Goal: Transaction & Acquisition: Book appointment/travel/reservation

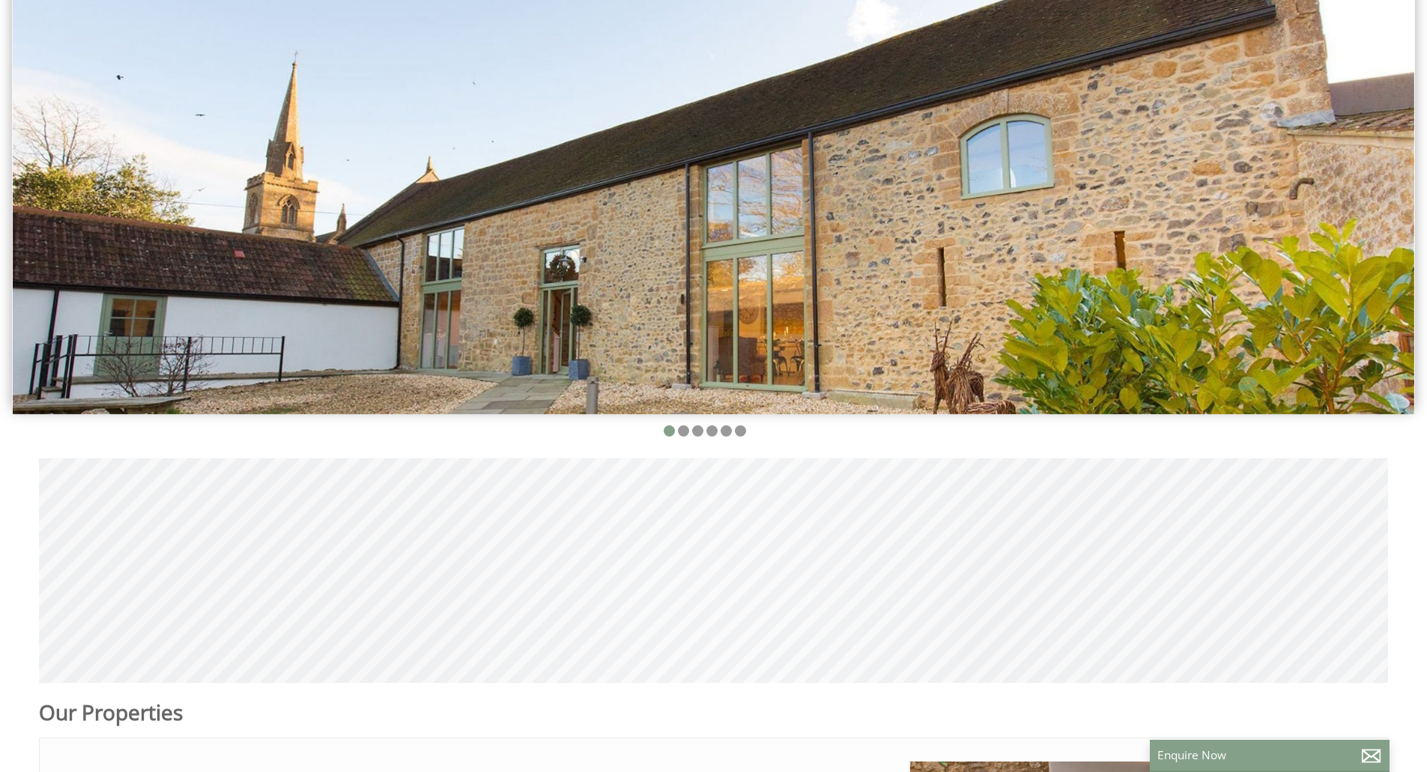
scroll to position [450, 0]
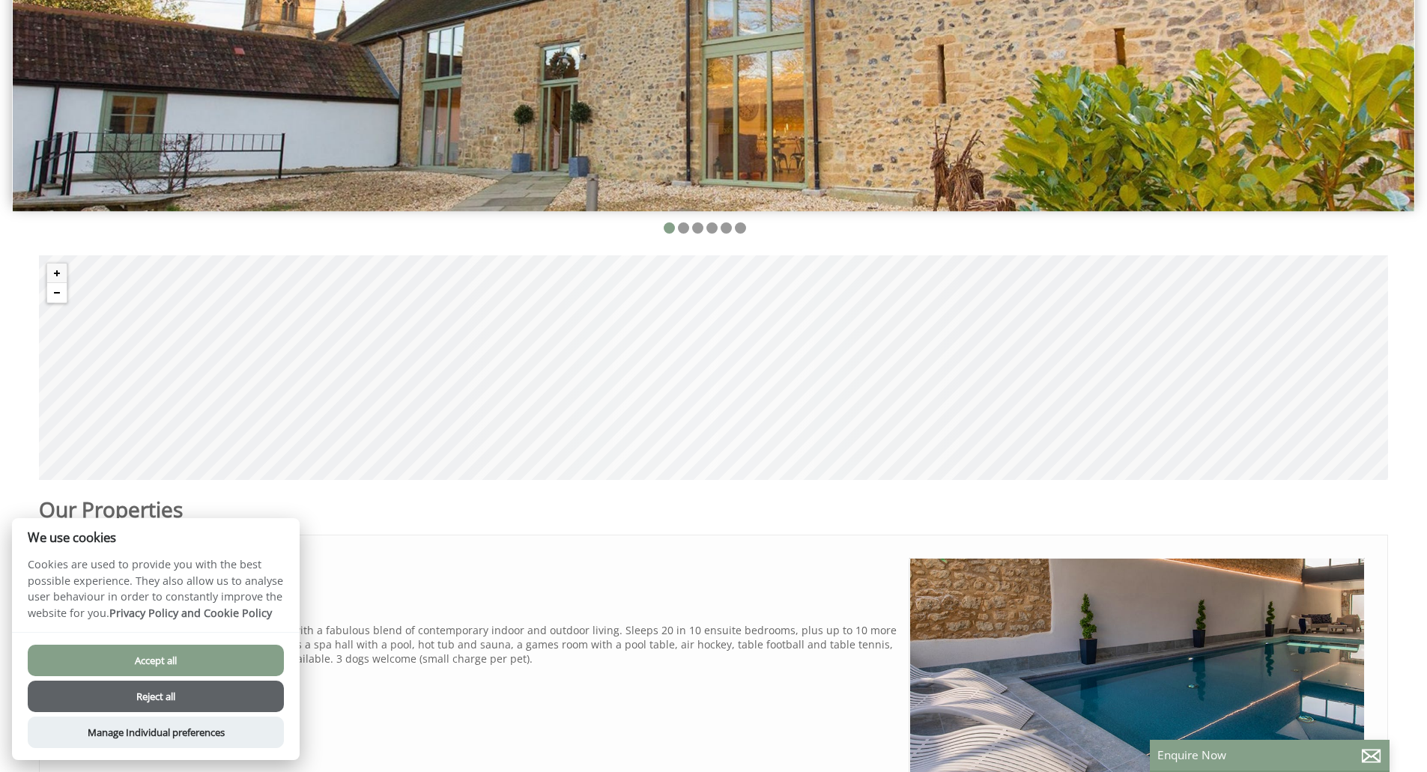
click at [55, 289] on button "Zoom out" at bounding box center [56, 292] width 19 height 19
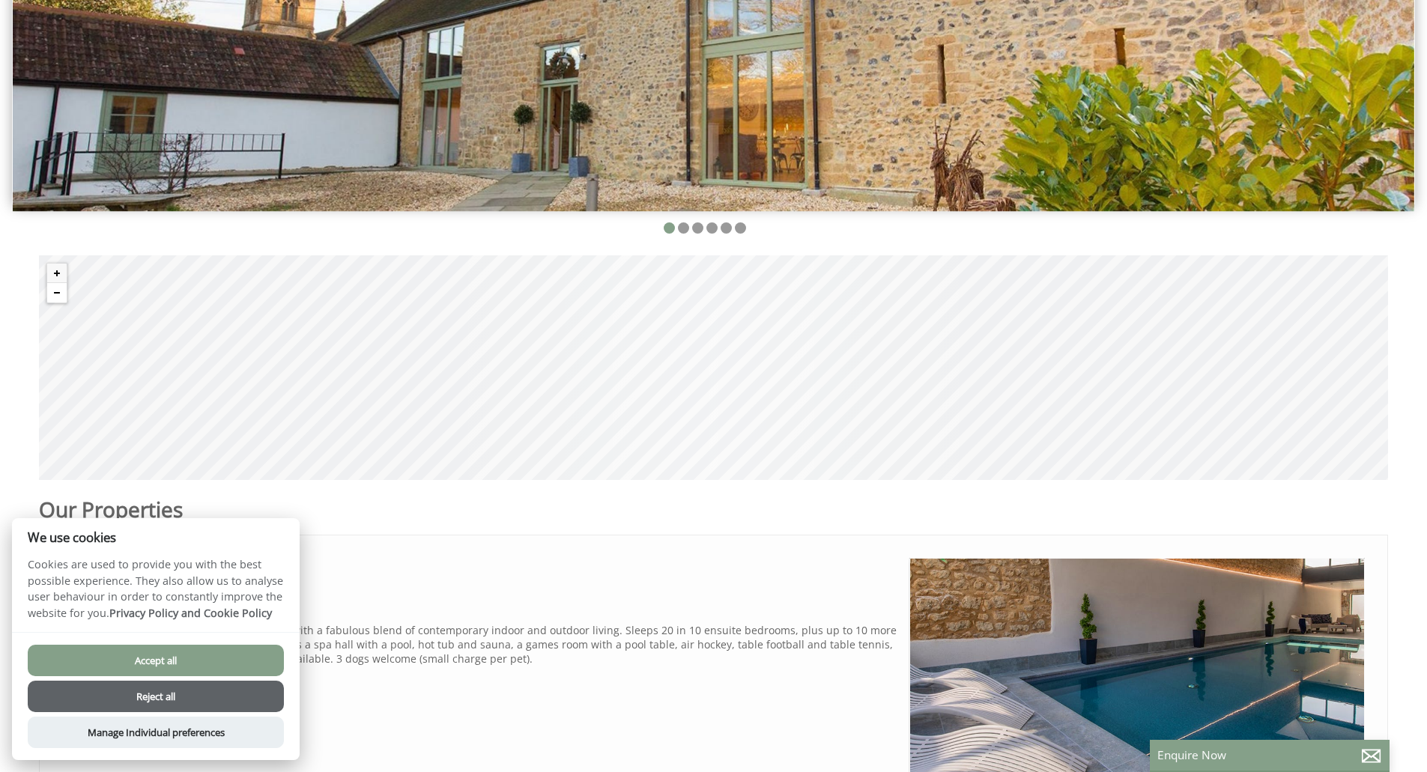
click at [55, 289] on button "Zoom out" at bounding box center [56, 292] width 19 height 19
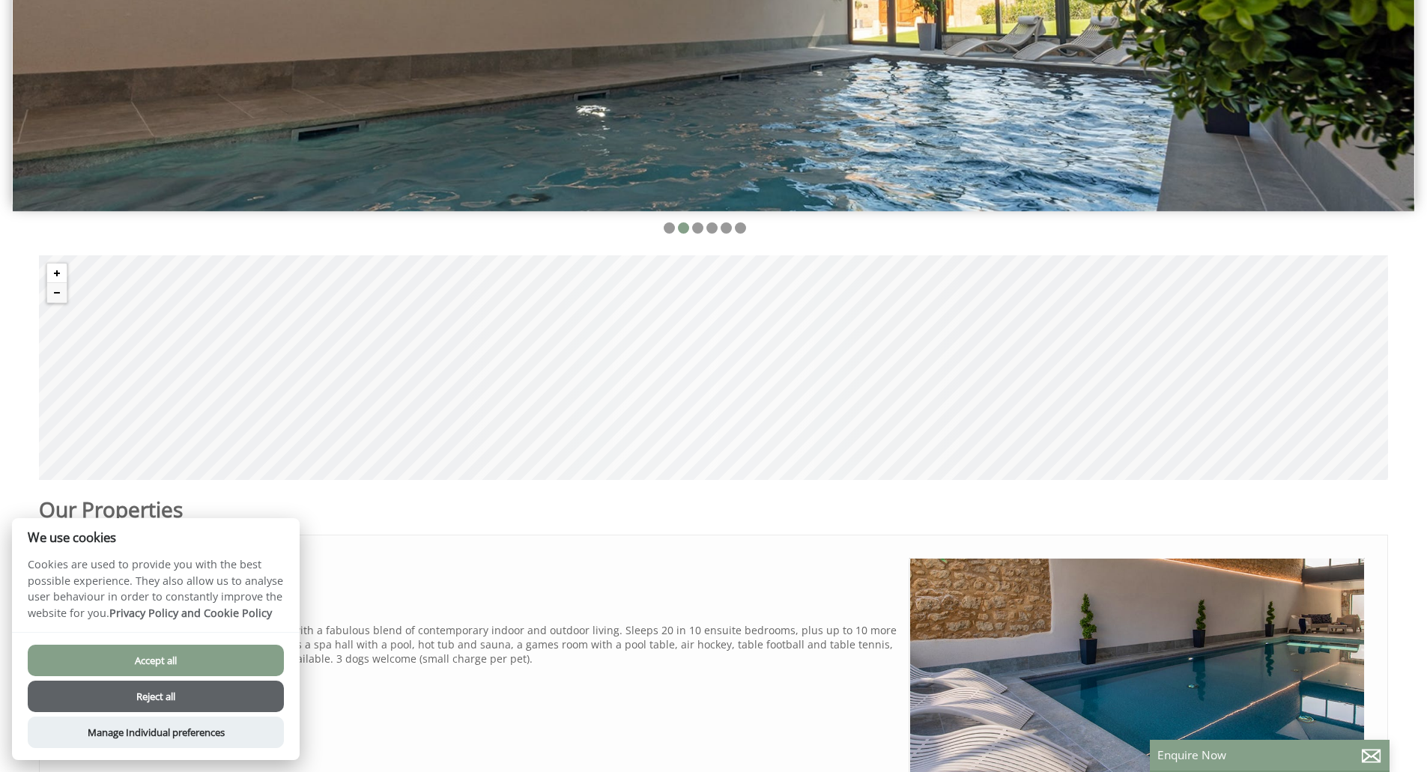
click at [57, 269] on button "Zoom in" at bounding box center [56, 273] width 19 height 19
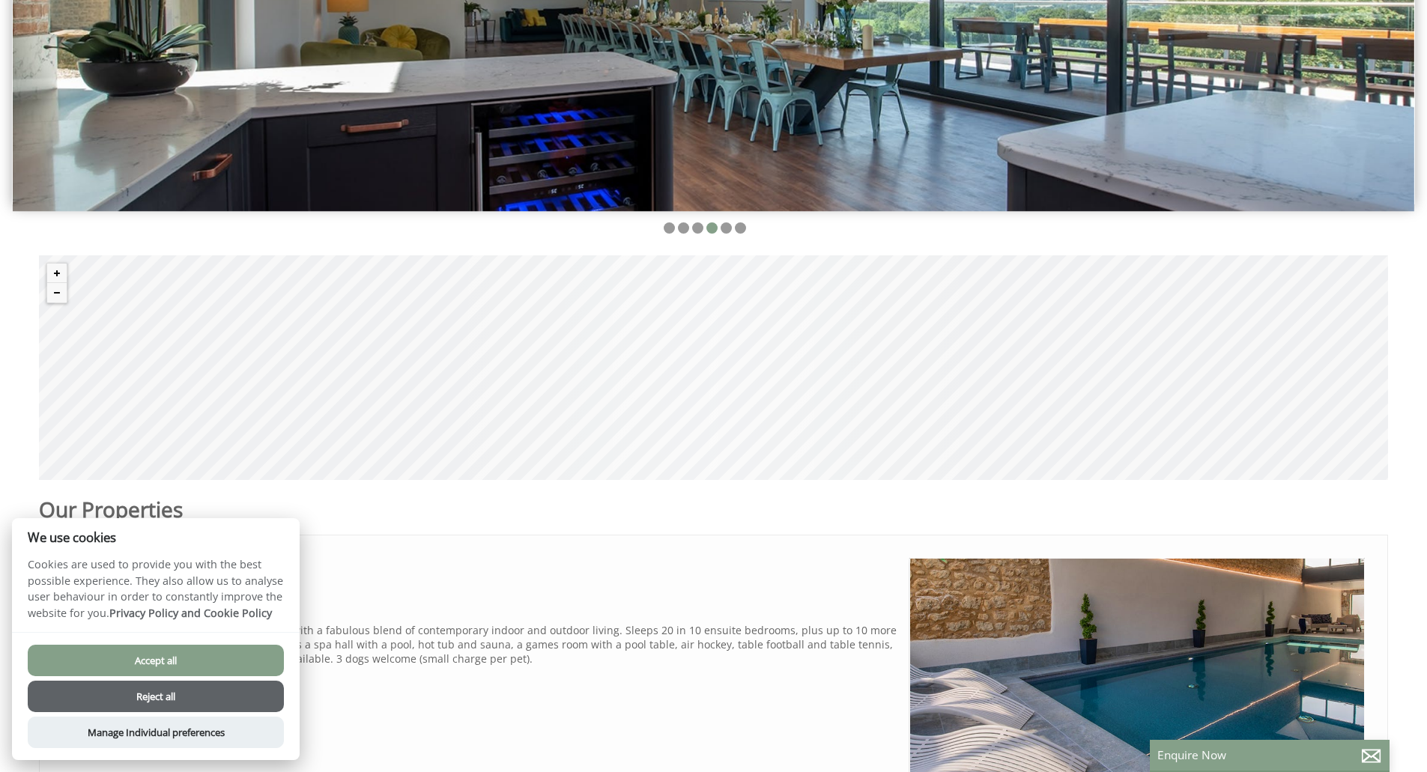
scroll to position [0, 0]
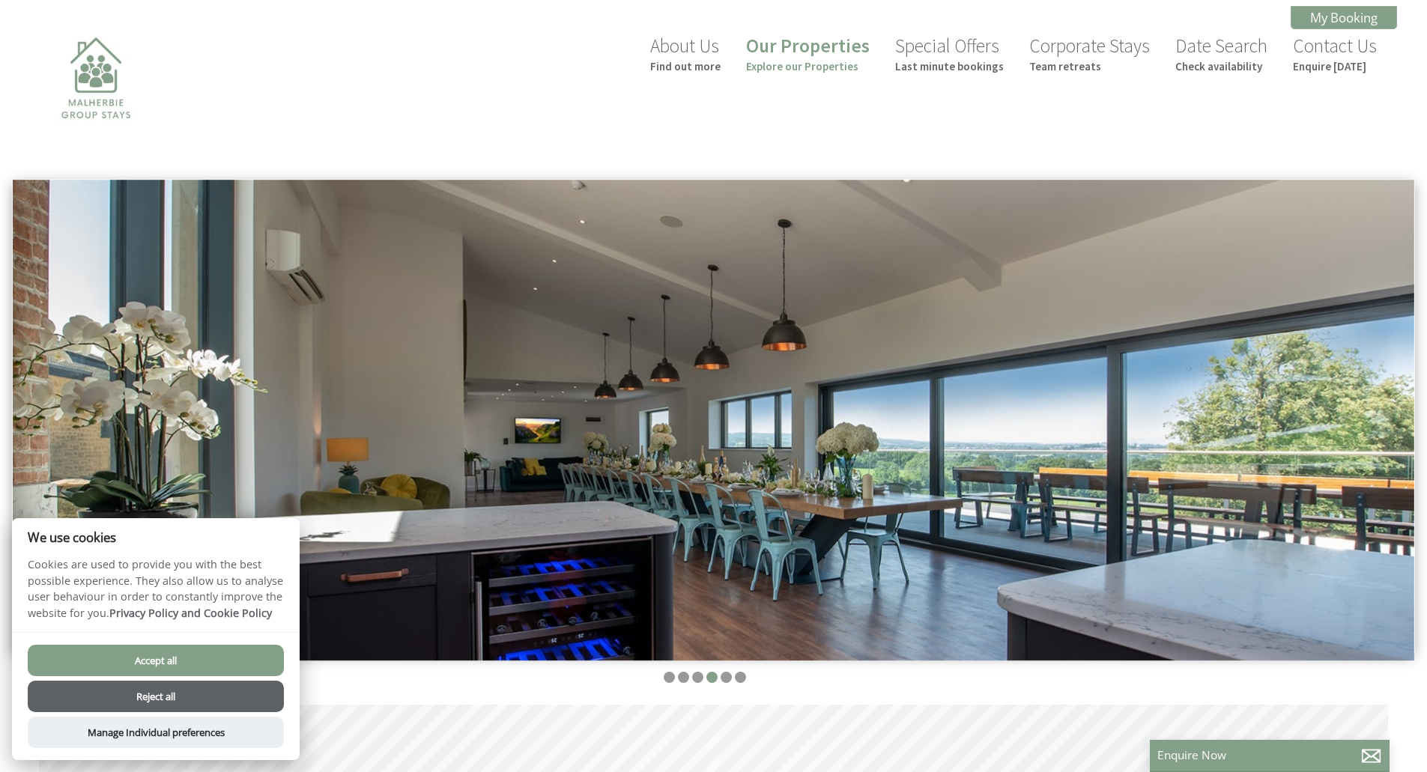
click at [721, 682] on ul at bounding box center [704, 679] width 1367 height 14
click at [725, 682] on li at bounding box center [726, 677] width 11 height 11
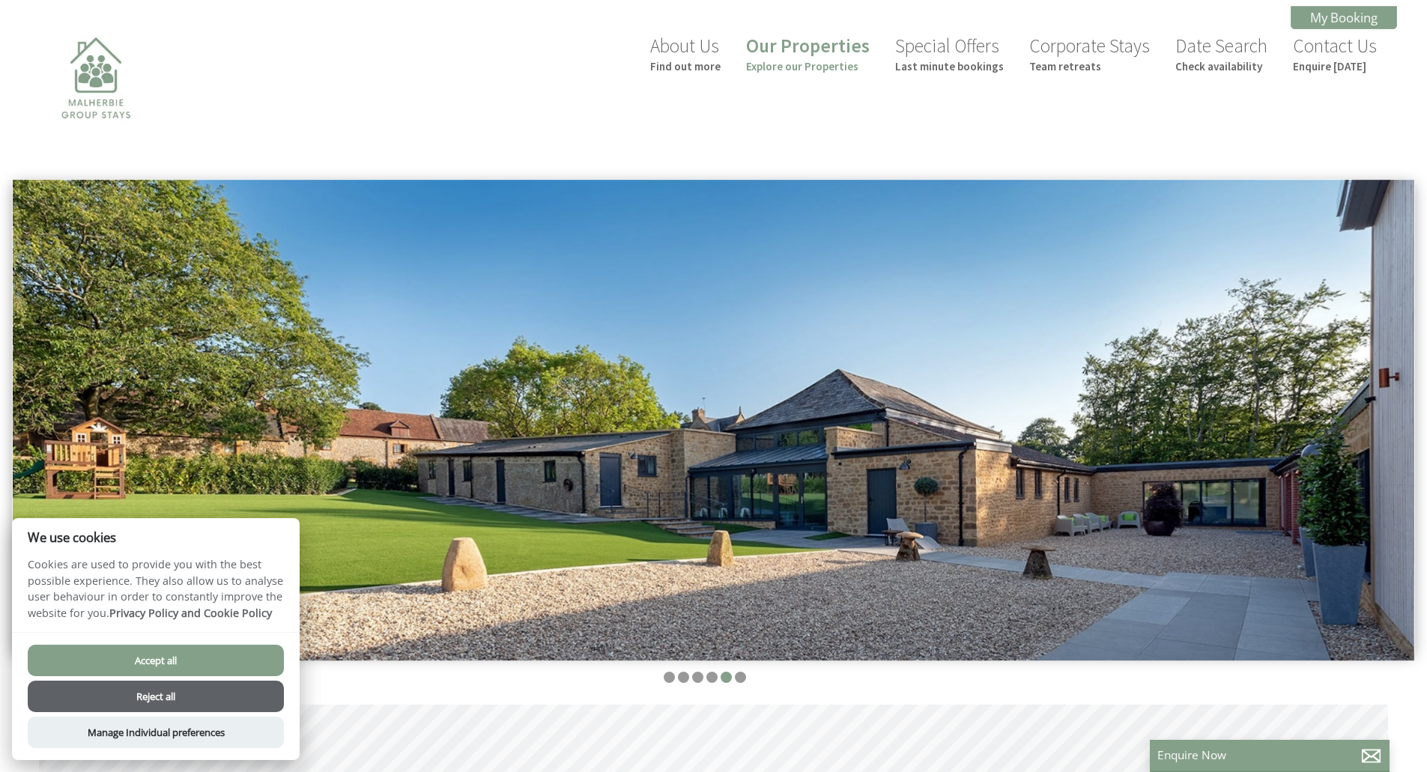
click at [747, 679] on ul at bounding box center [704, 679] width 1367 height 14
click at [742, 680] on li at bounding box center [740, 677] width 11 height 11
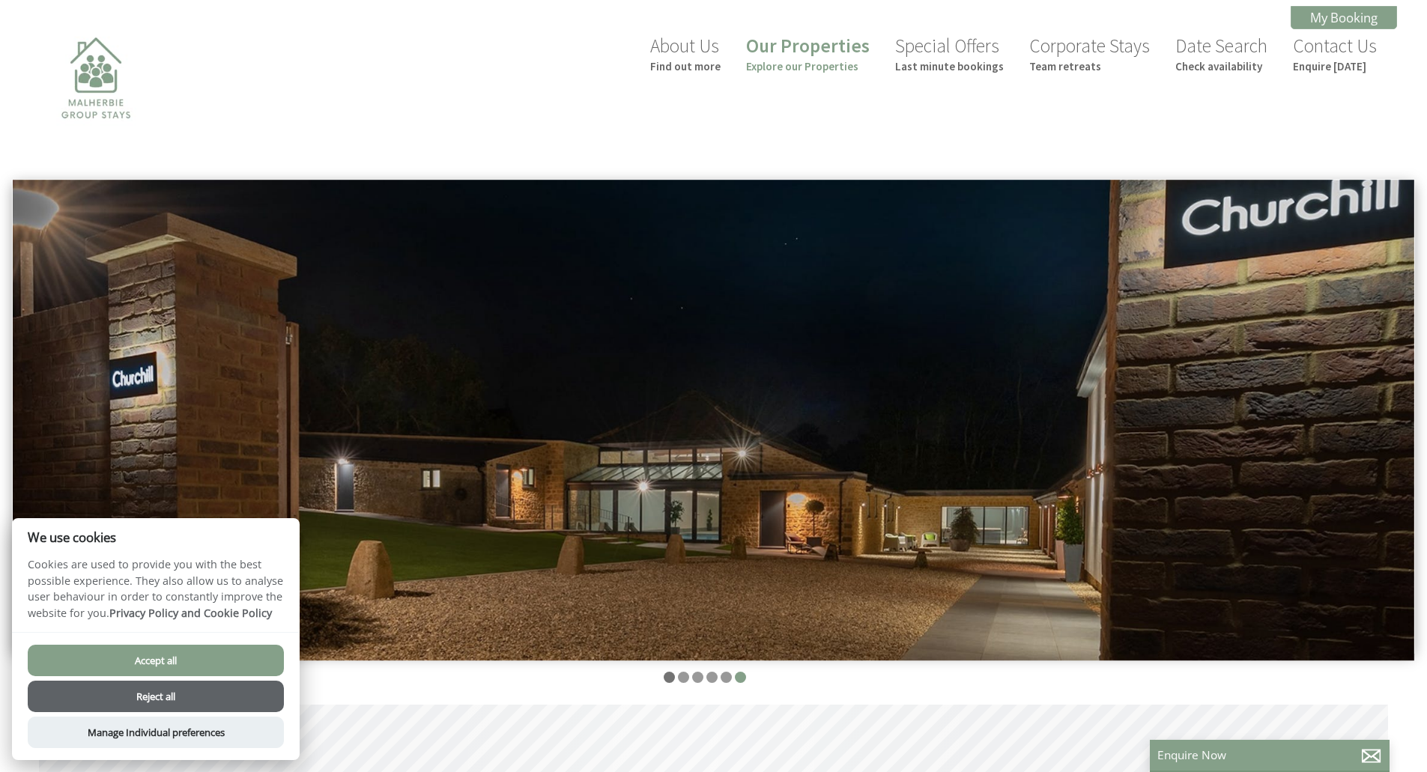
click at [668, 676] on li at bounding box center [669, 677] width 11 height 11
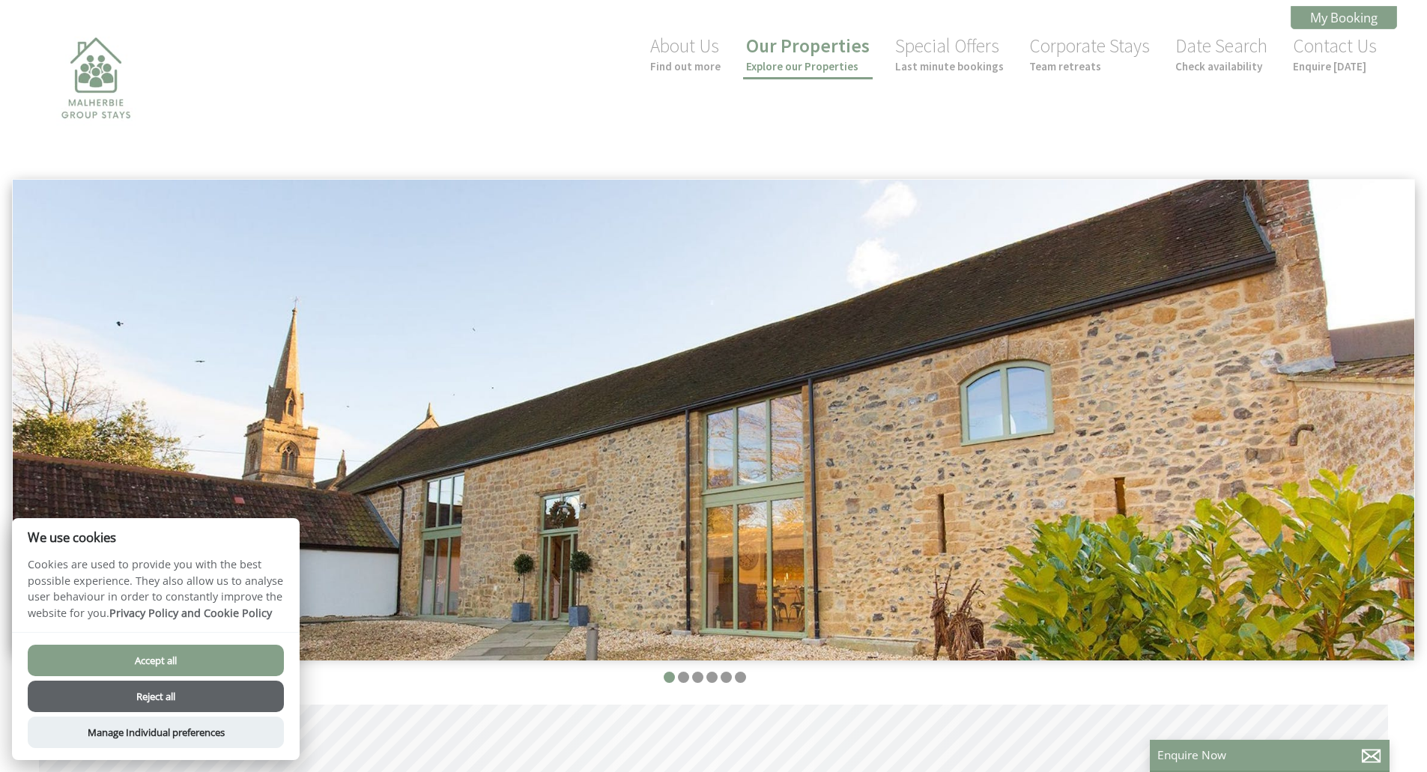
click at [807, 51] on link "Our Properties Explore our Properties" at bounding box center [808, 54] width 124 height 40
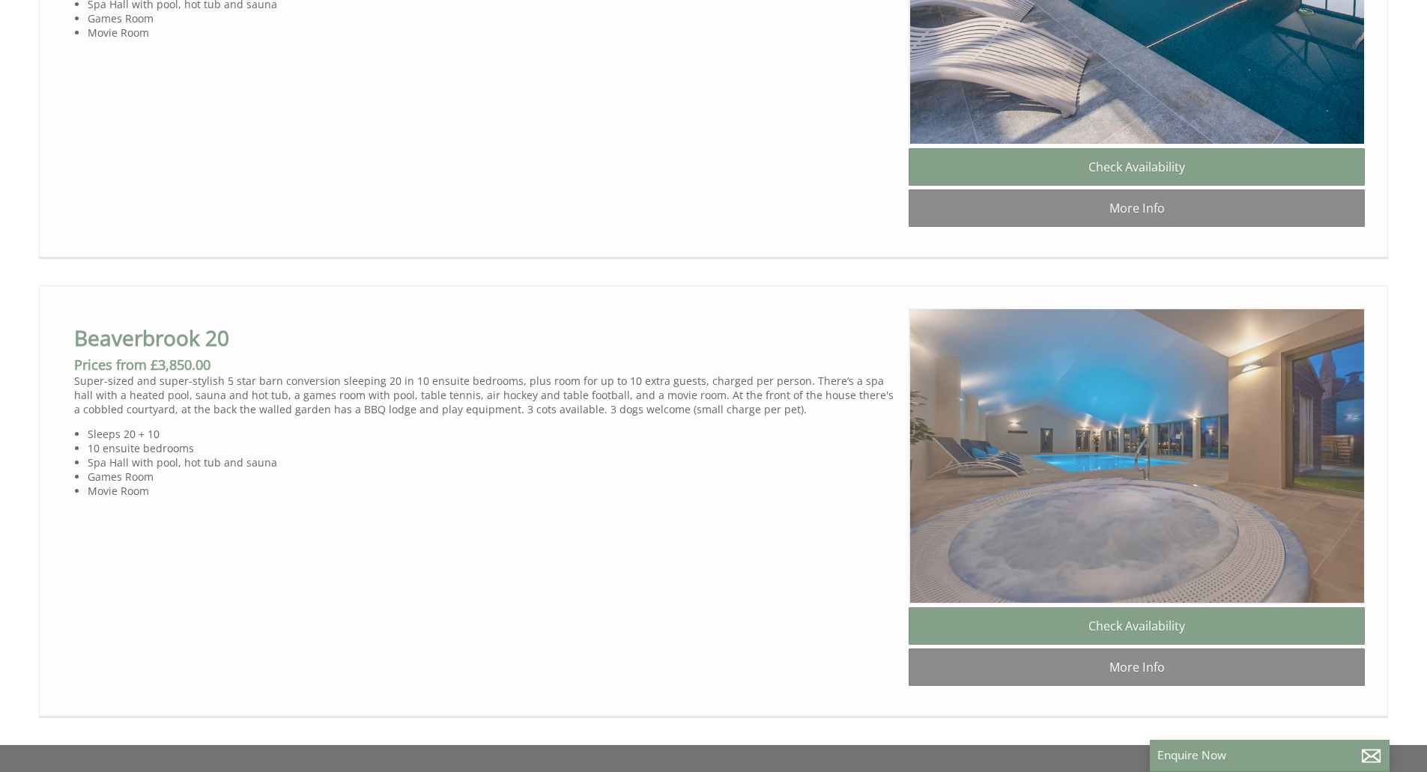
scroll to position [1274, 0]
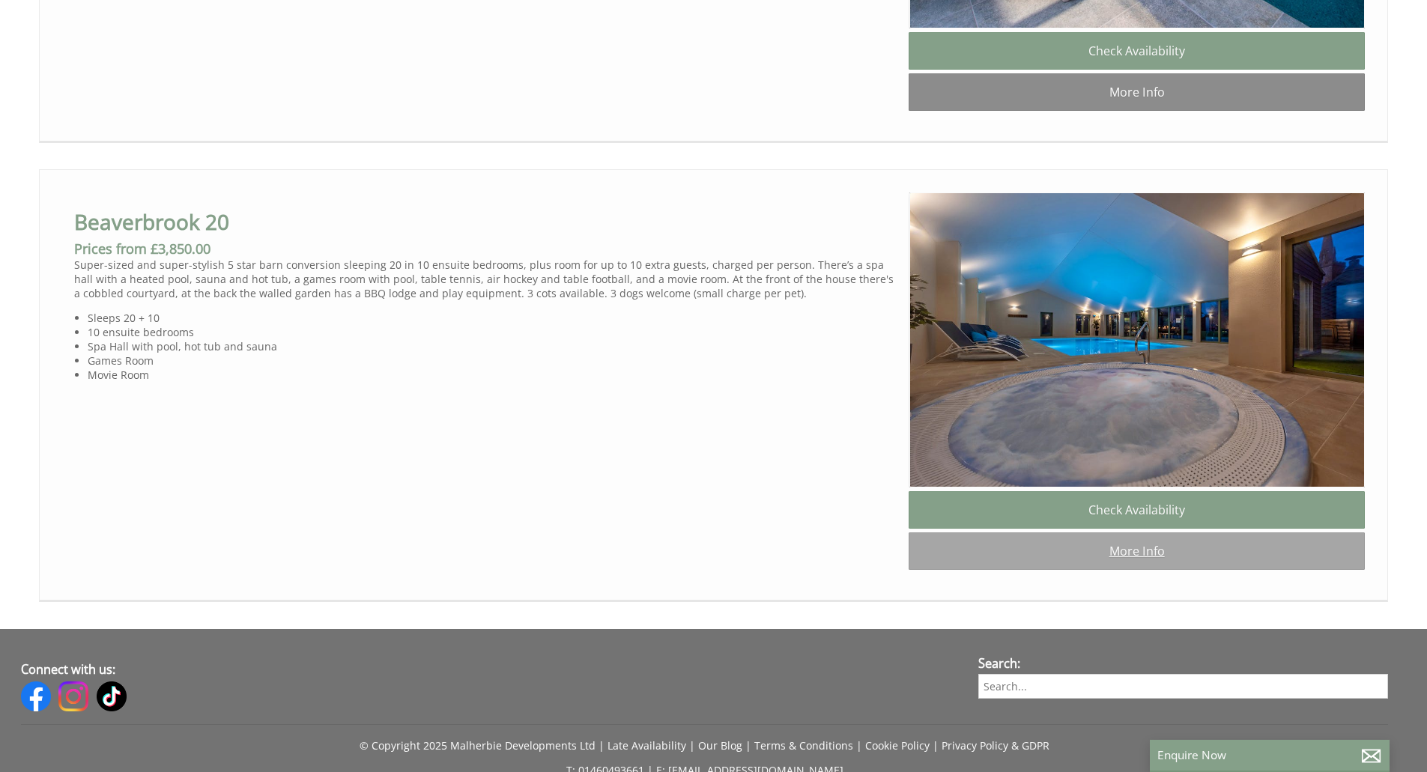
click at [1135, 570] on link "More Info" at bounding box center [1137, 551] width 456 height 37
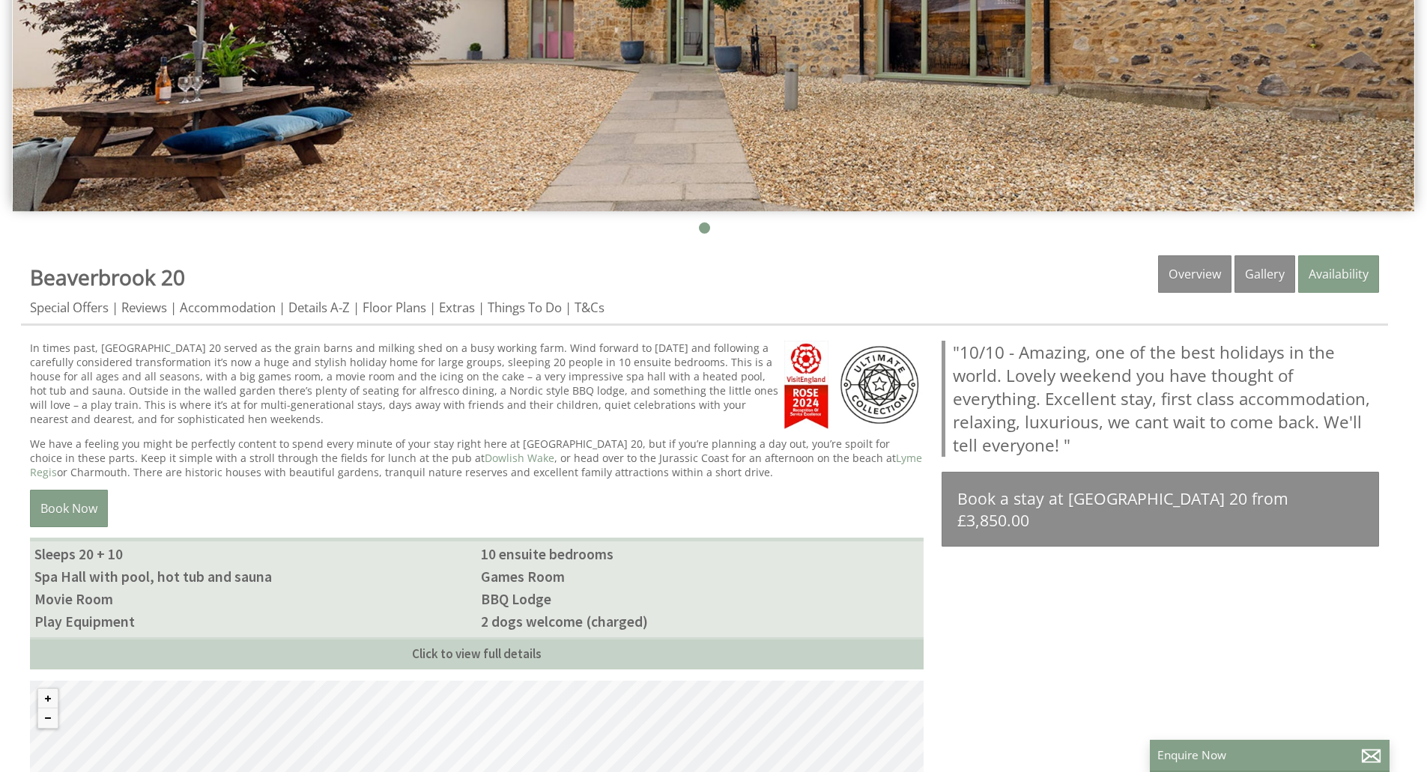
scroll to position [150, 0]
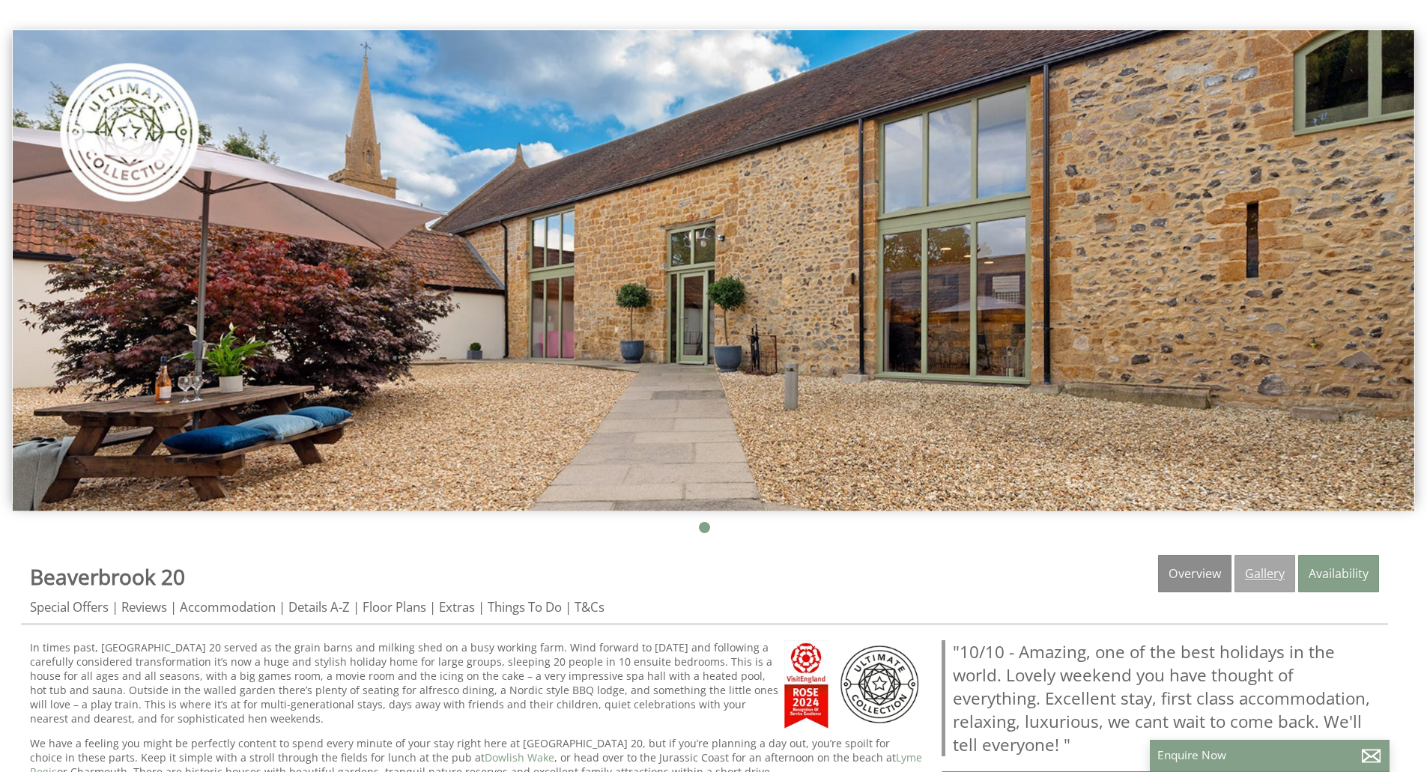
click at [1277, 576] on link "Gallery" at bounding box center [1265, 573] width 61 height 37
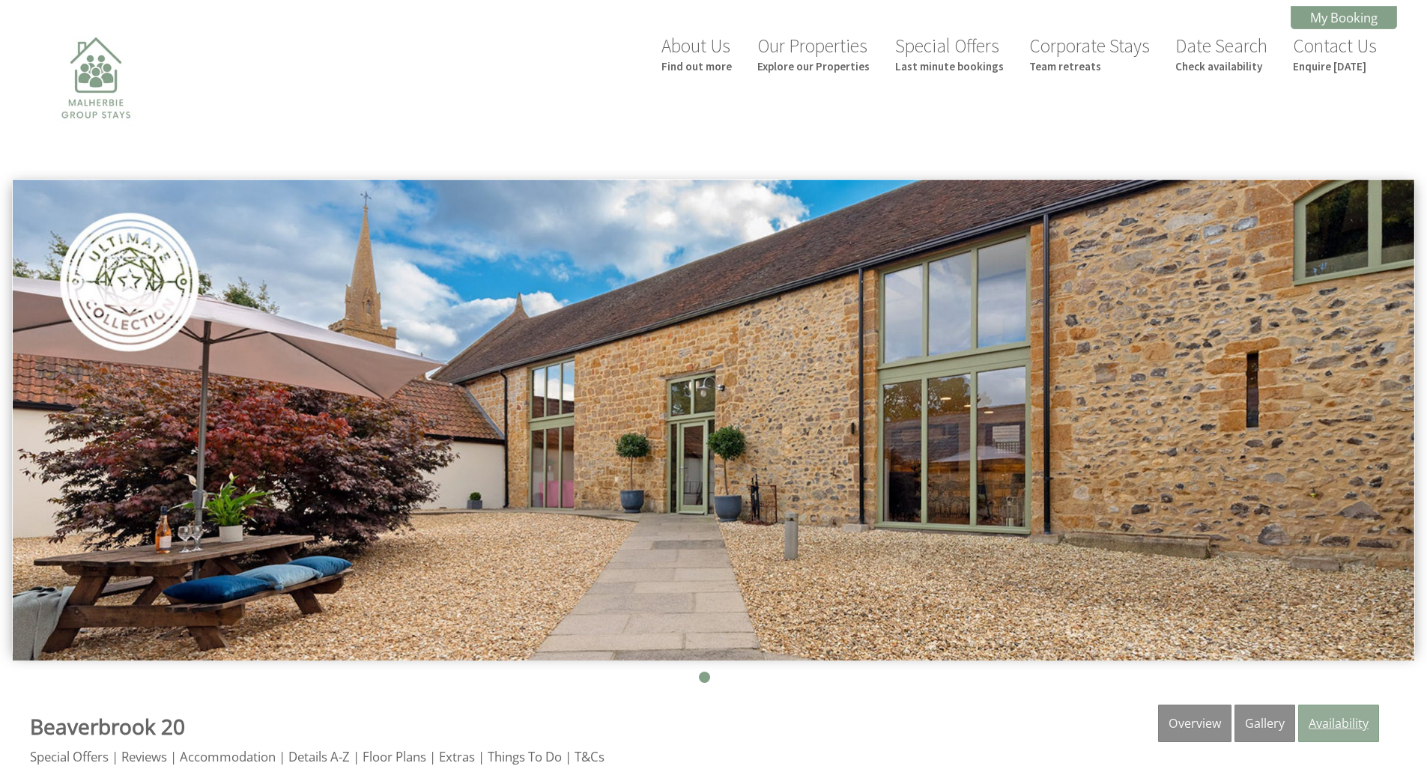
click at [1338, 715] on link "Availability" at bounding box center [1338, 723] width 81 height 37
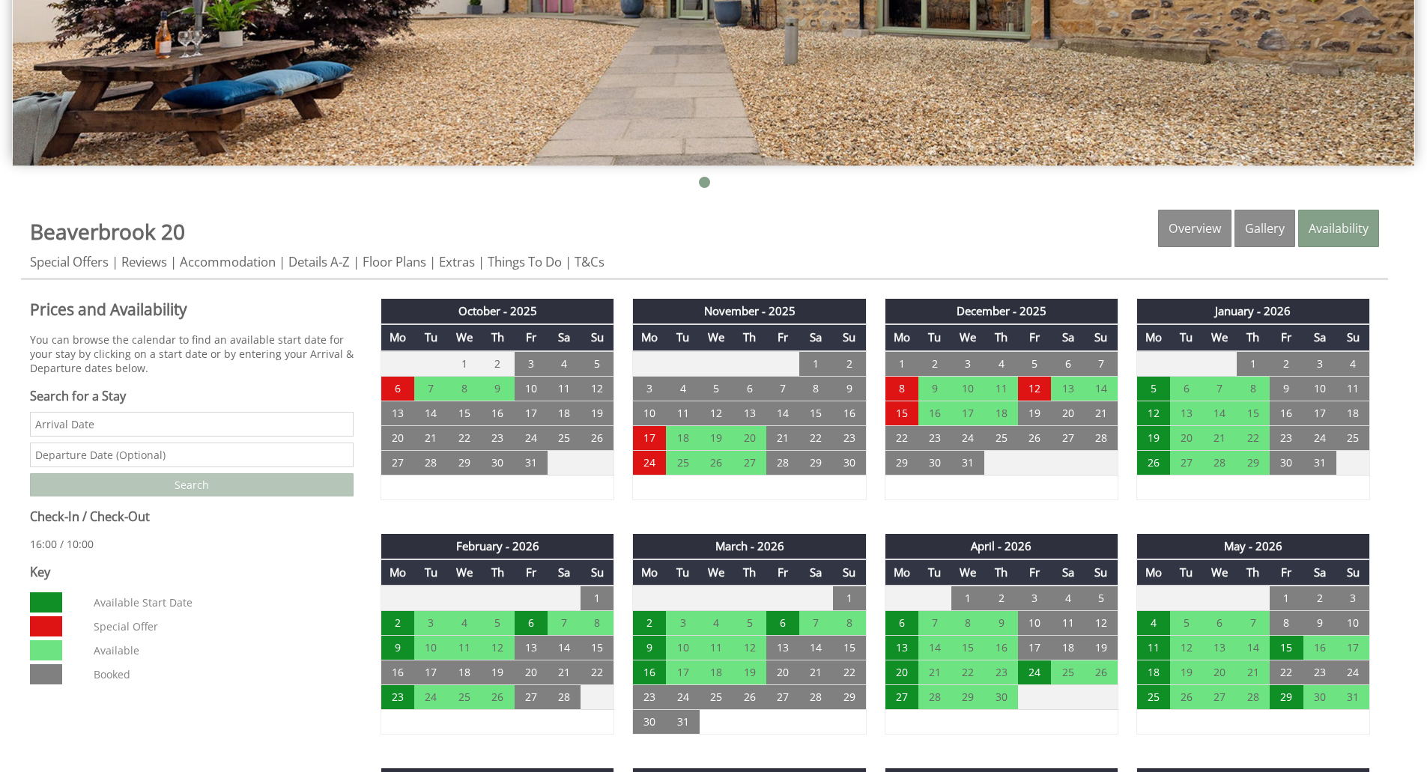
scroll to position [749, 0]
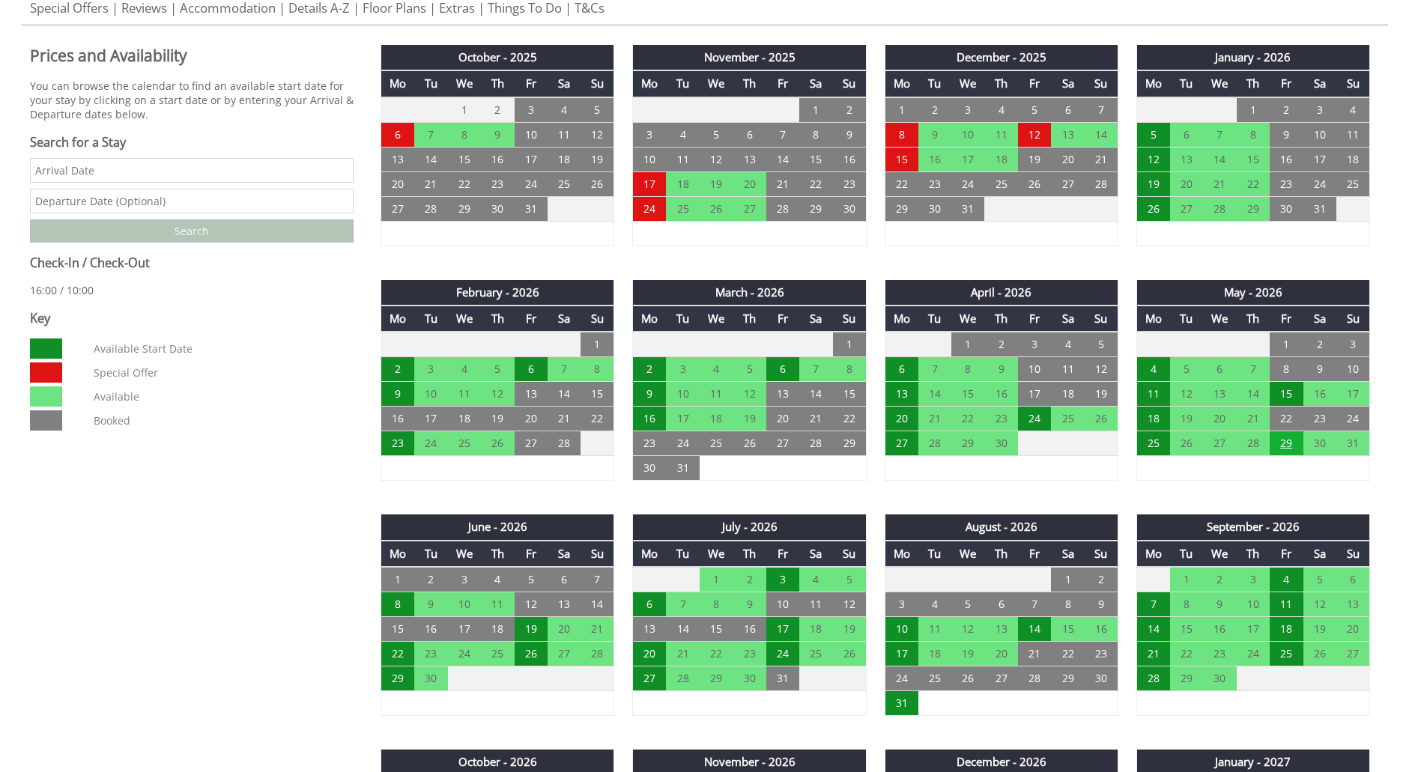
click at [1292, 449] on td "29" at bounding box center [1286, 444] width 33 height 25
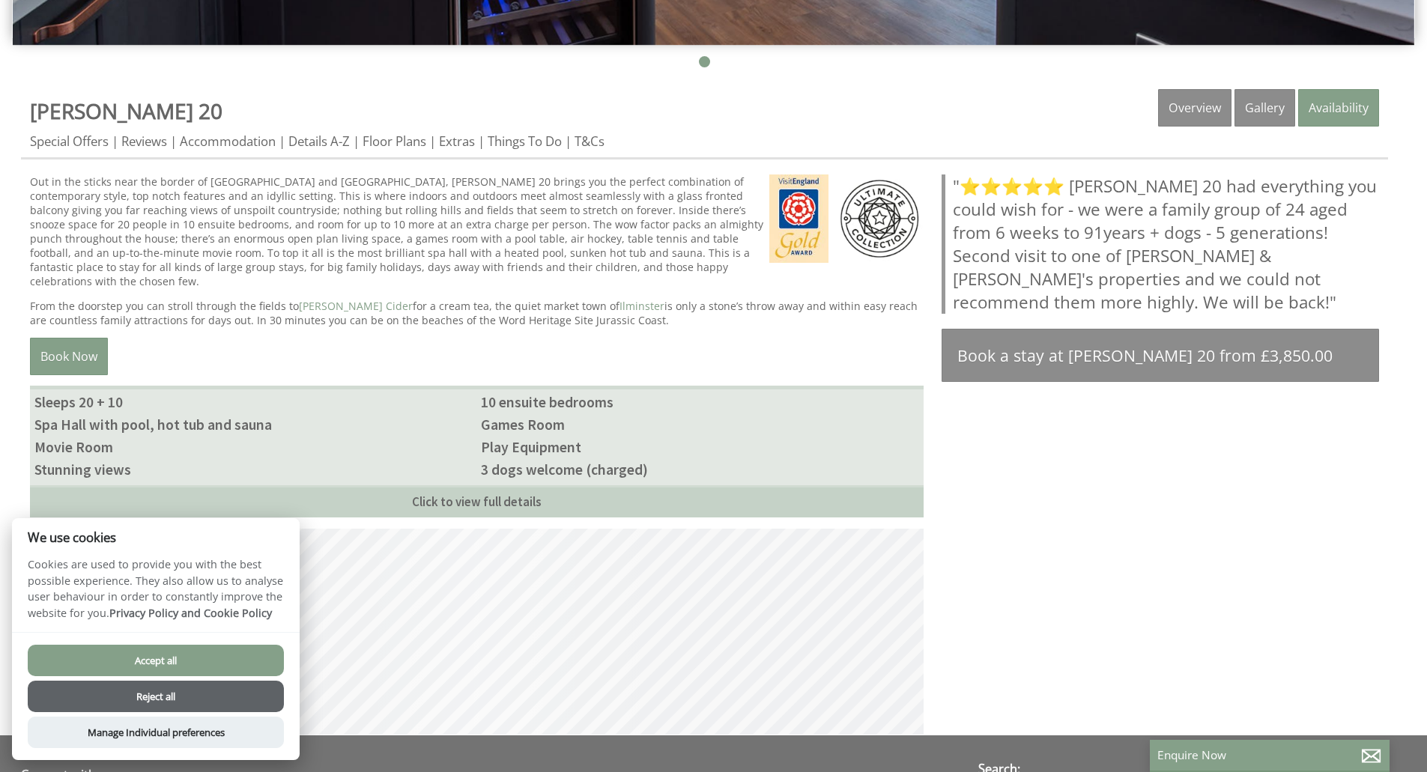
scroll to position [542, 0]
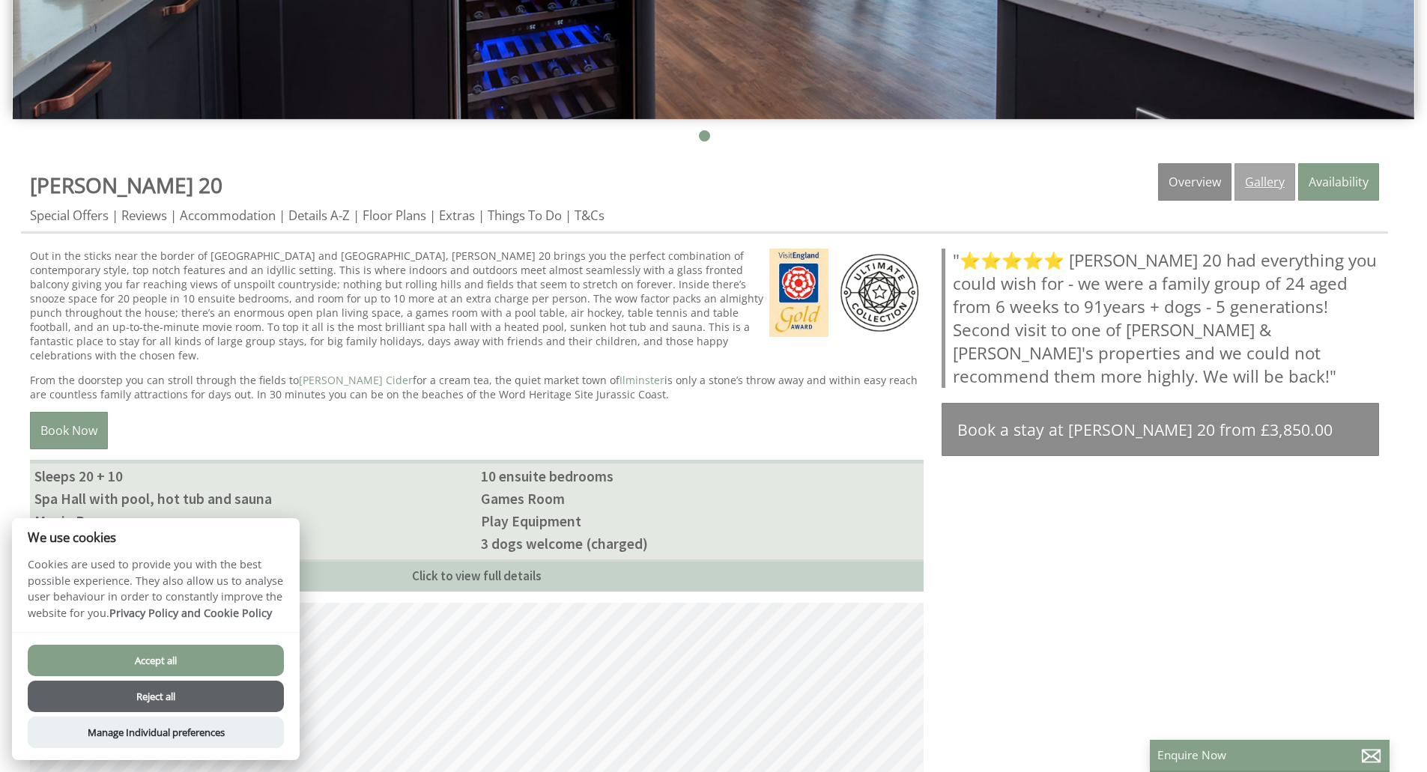
click at [1263, 181] on link "Gallery" at bounding box center [1265, 181] width 61 height 37
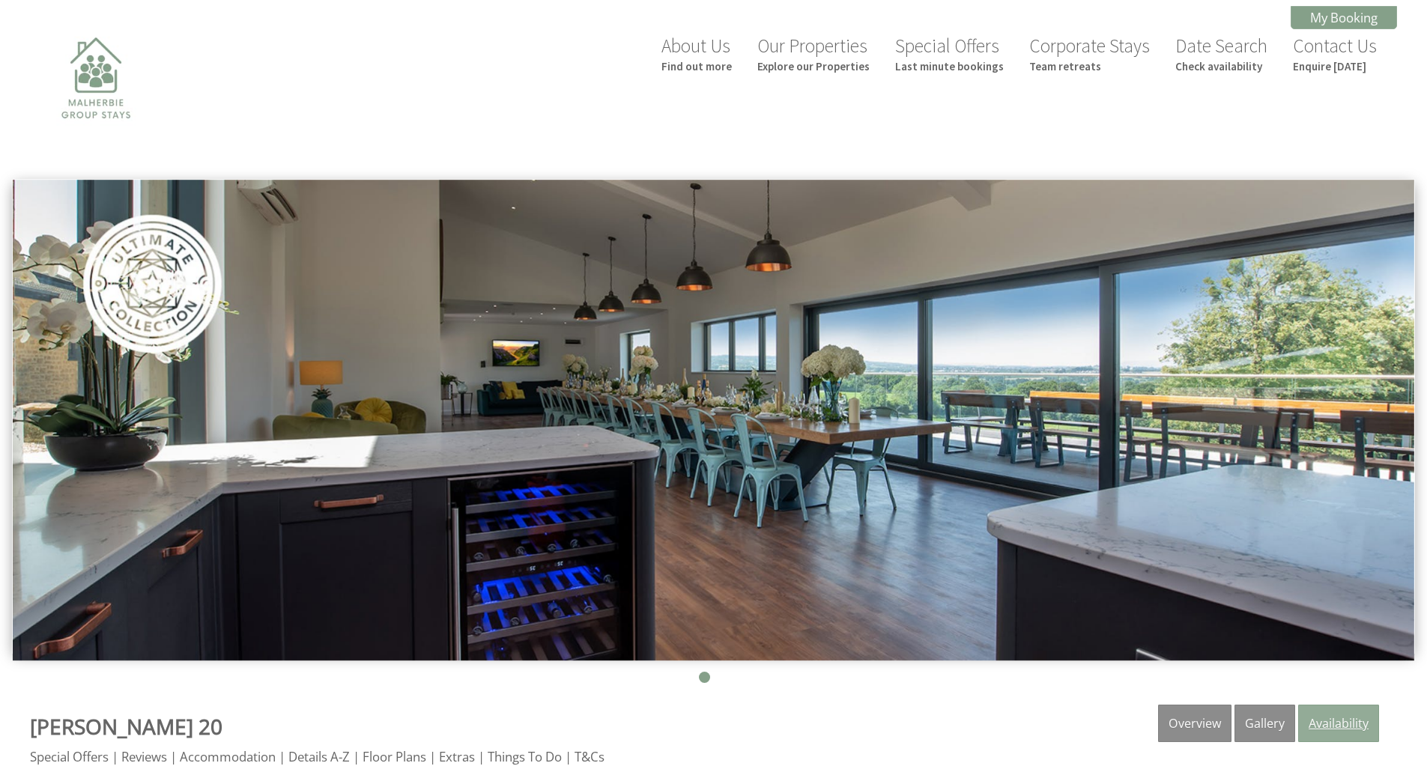
click at [1332, 725] on link "Availability" at bounding box center [1338, 723] width 81 height 37
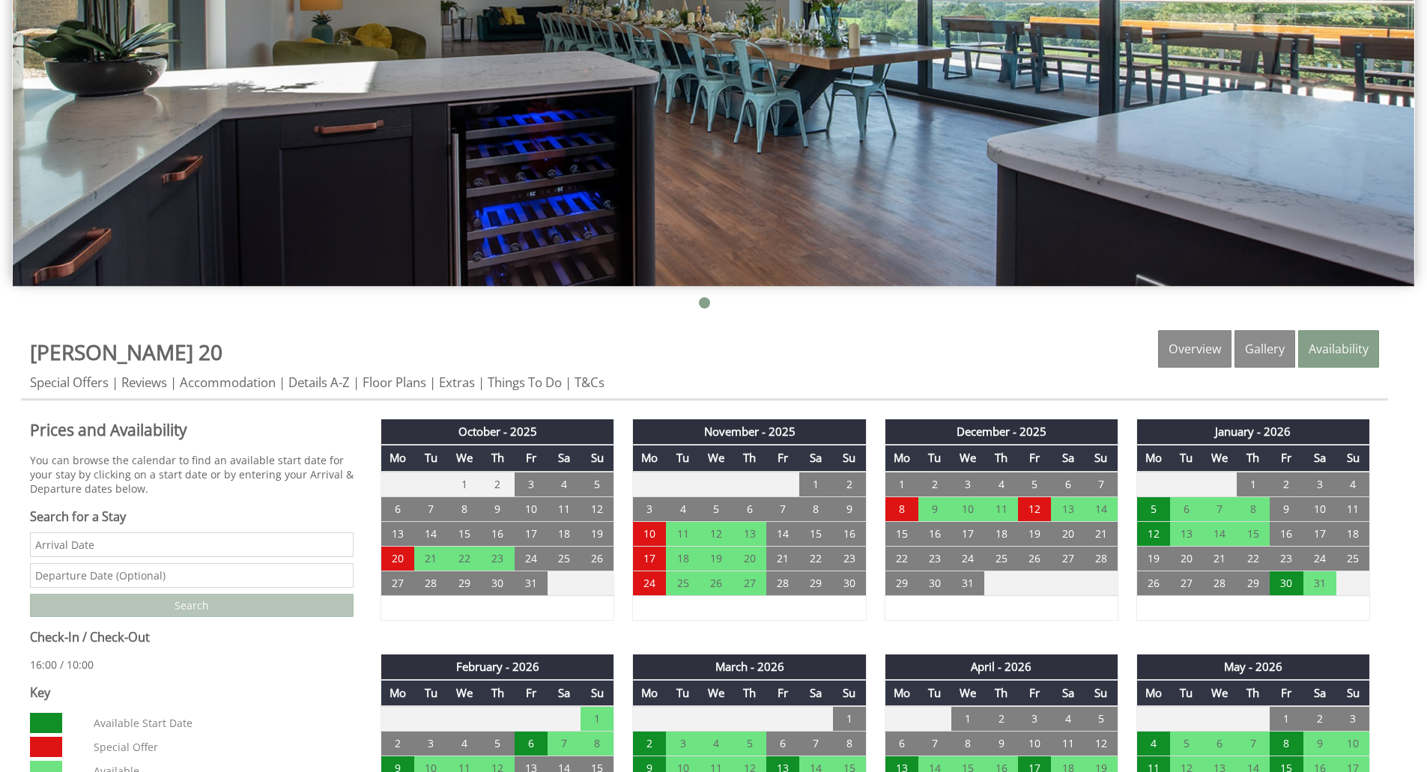
scroll to position [749, 0]
